Goal: Use online tool/utility: Utilize a website feature to perform a specific function

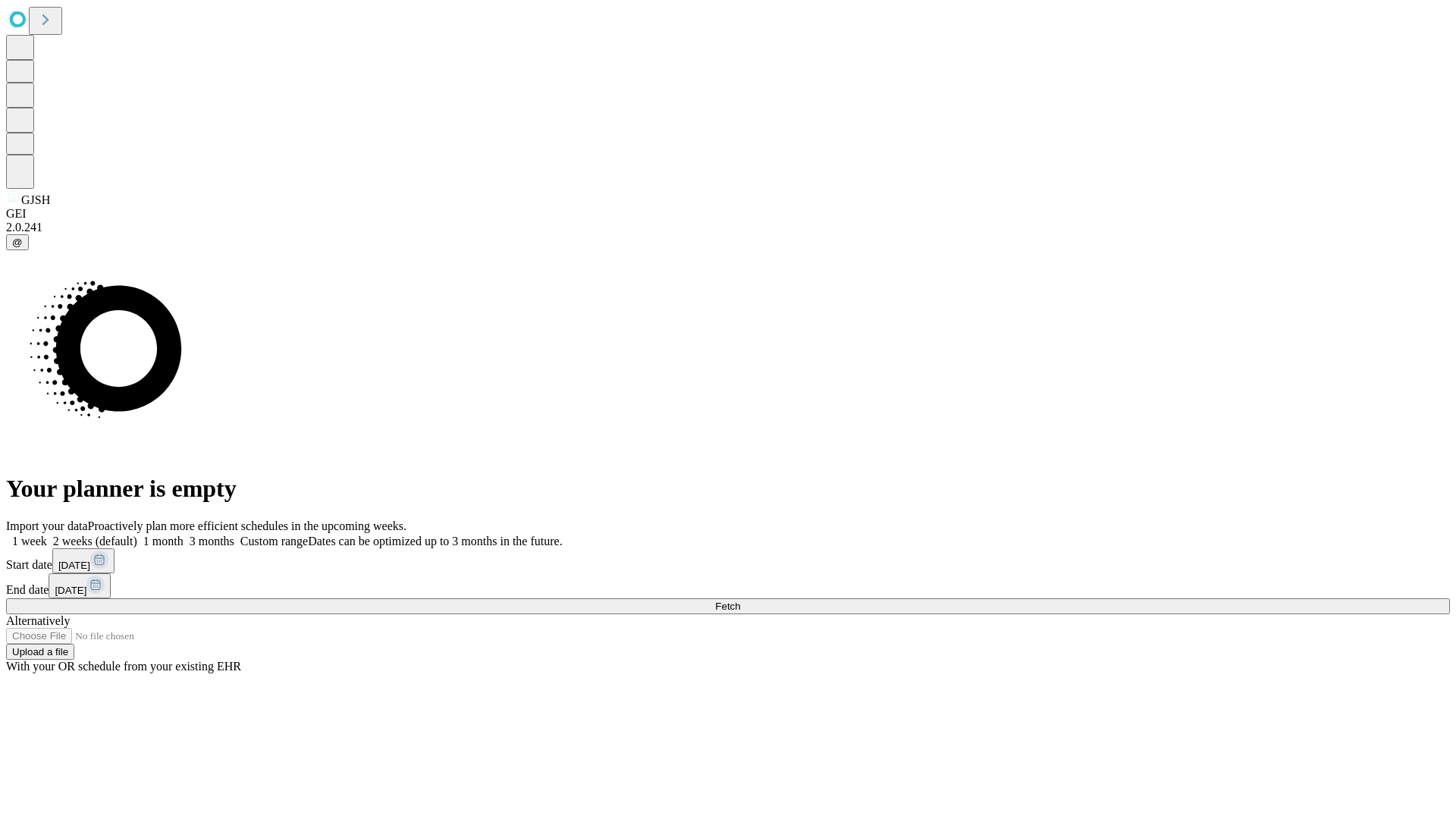
click at [740, 601] on span "Fetch" at bounding box center [727, 606] width 25 height 11
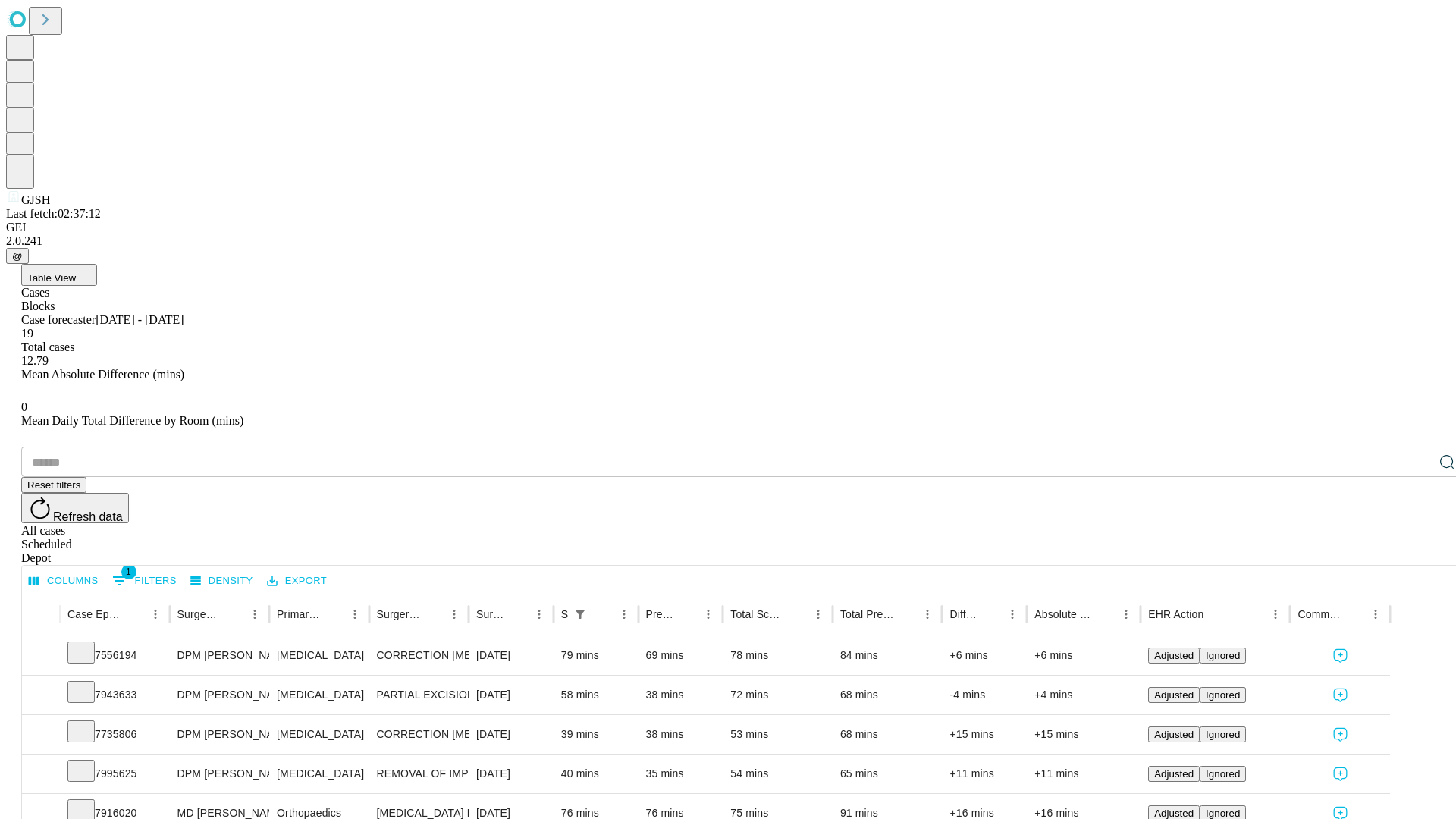
click at [76, 272] on span "Table View" at bounding box center [52, 278] width 49 height 11
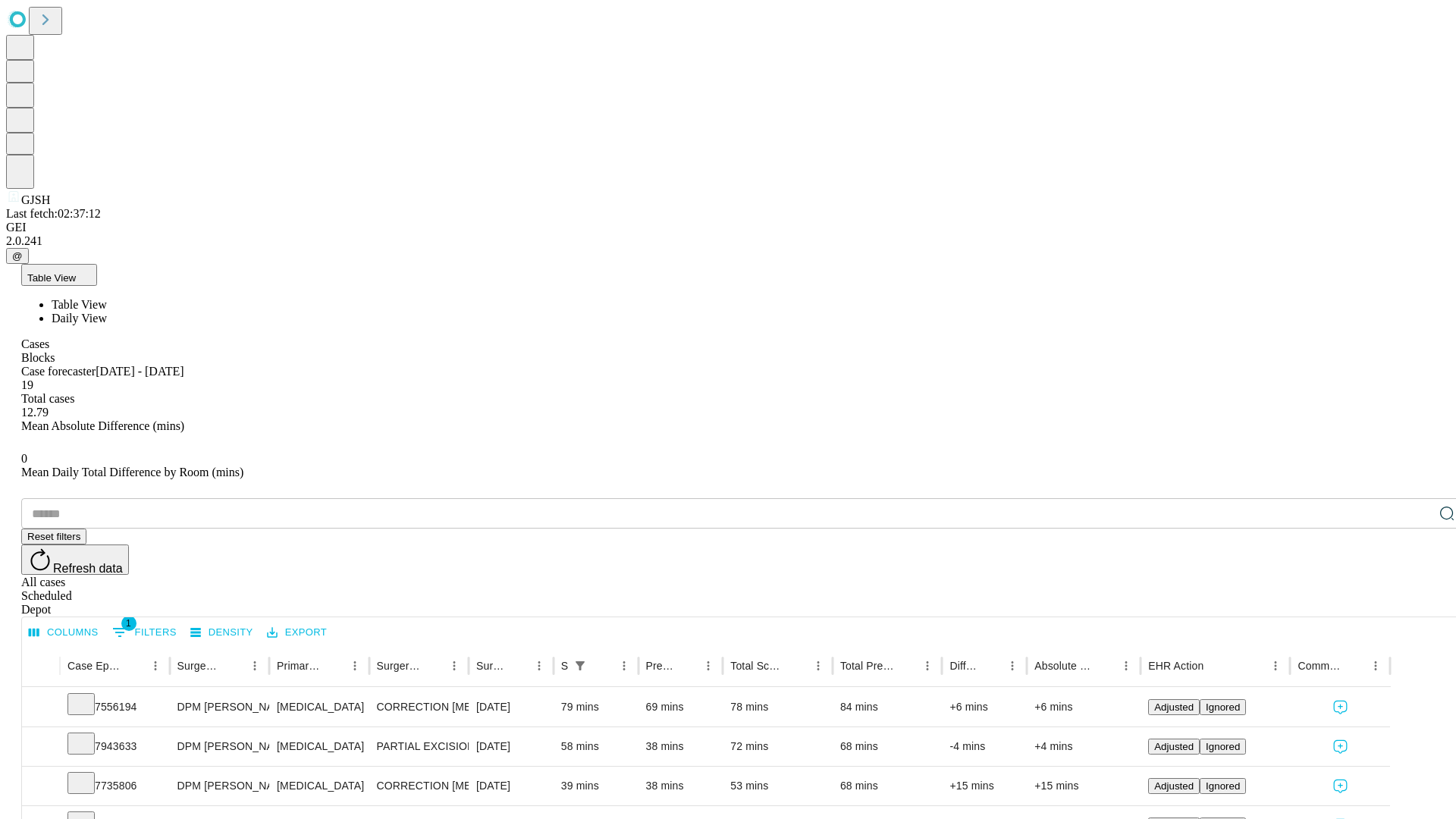
click at [107, 311] on span "Daily View" at bounding box center [79, 318] width 55 height 13
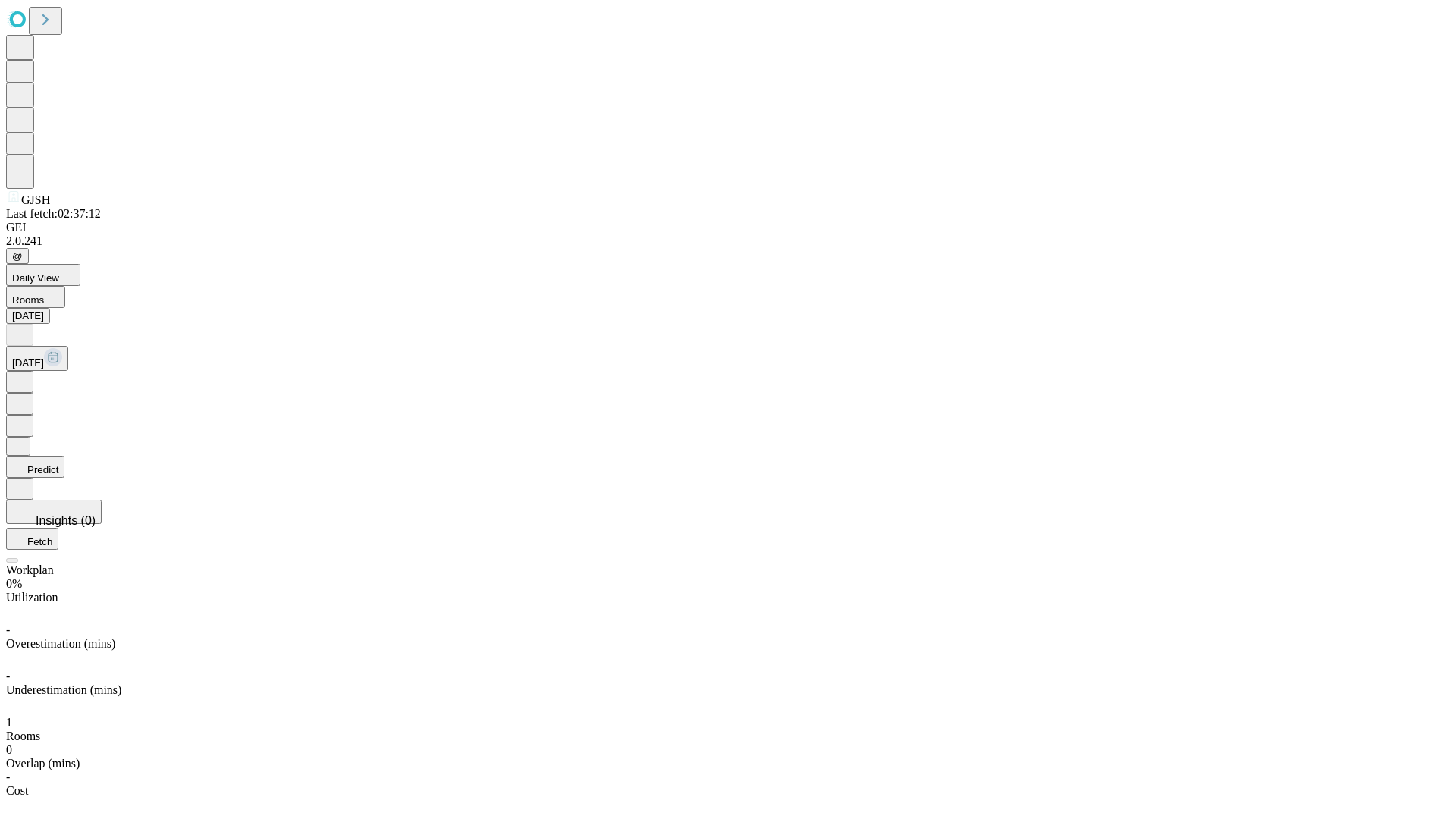
click at [64, 456] on button "Predict" at bounding box center [35, 466] width 58 height 22
